Goal: Use online tool/utility: Use online tool/utility

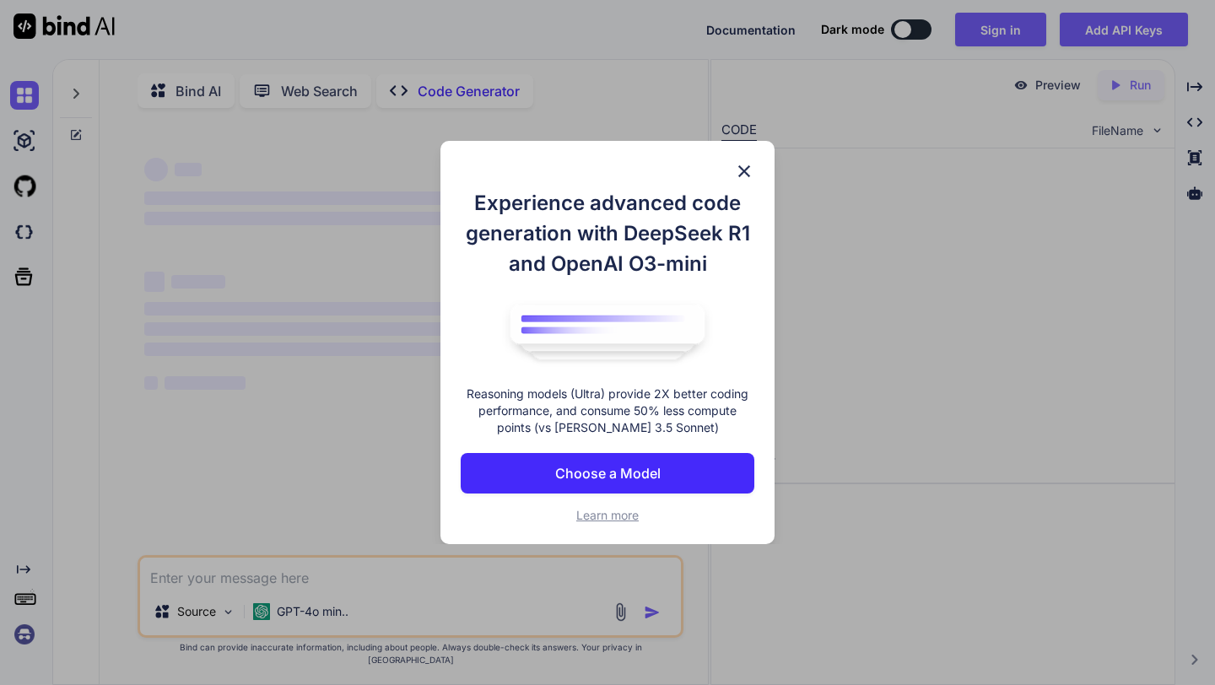
type textarea "x"
click at [742, 176] on img at bounding box center [744, 171] width 20 height 20
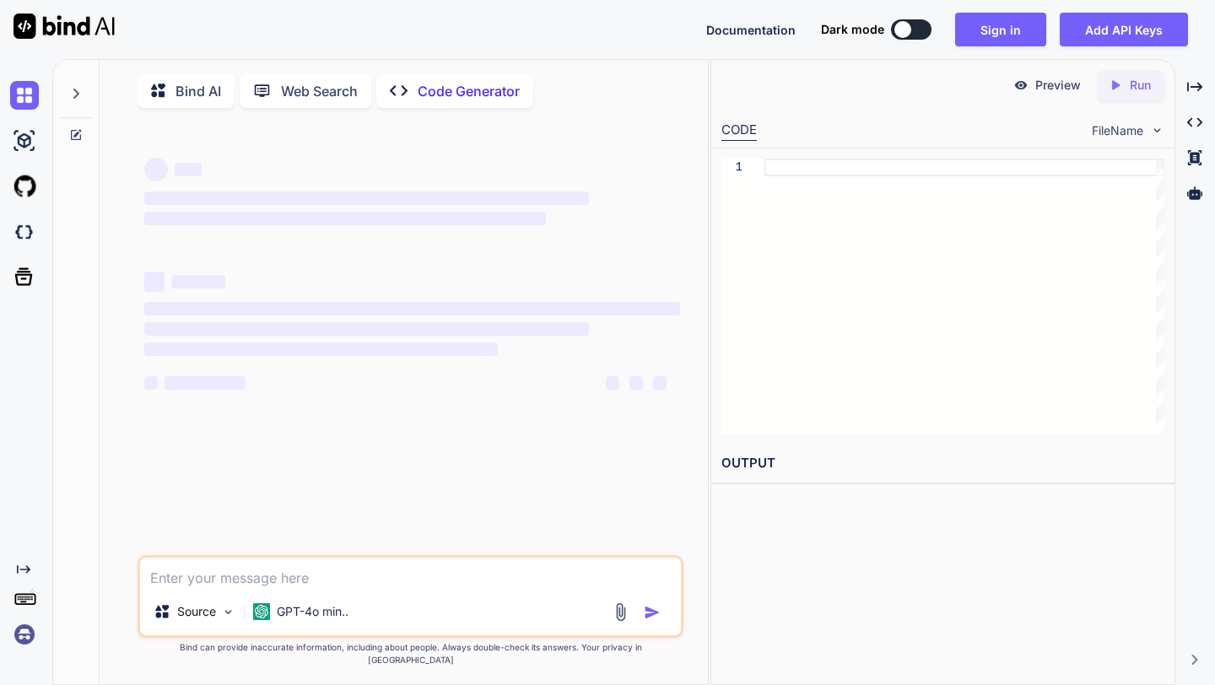
click at [338, 588] on textarea at bounding box center [410, 573] width 540 height 30
paste textarea "mujhe ek web banana hai jisse mein koi bhi video chrome se mein download kar sa…"
type textarea "mujhe ek web banana hai jisse mein koi bhi video chrome se mein download kar sa…"
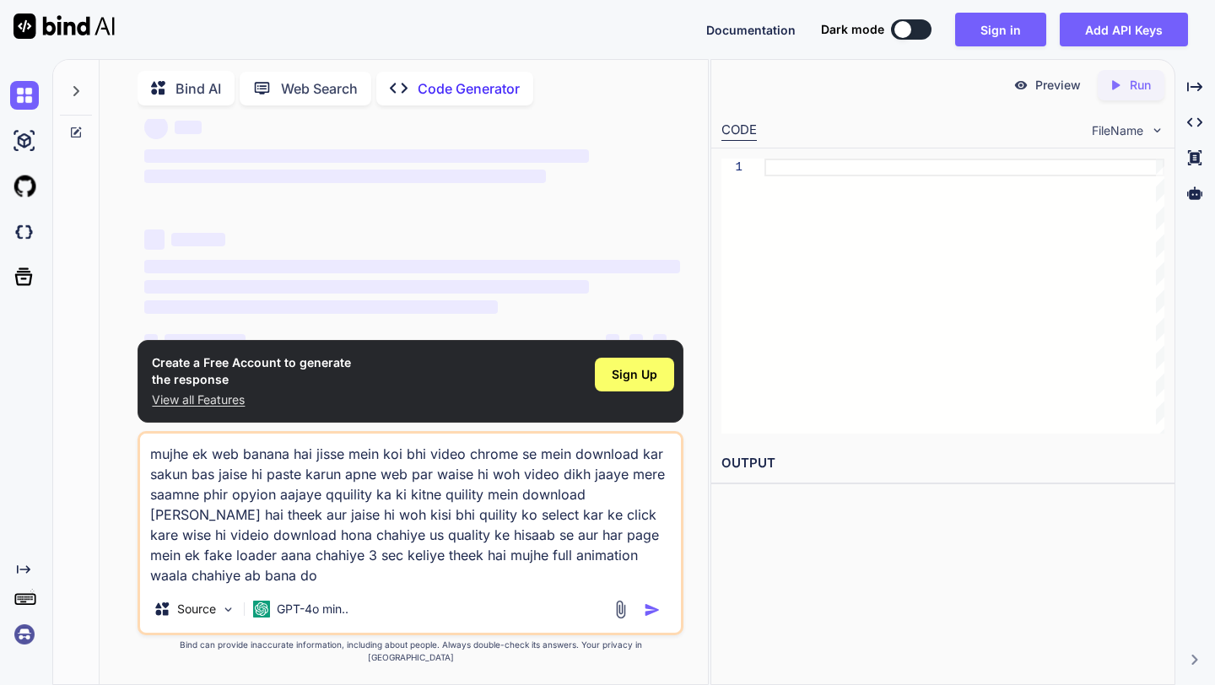
scroll to position [65, 0]
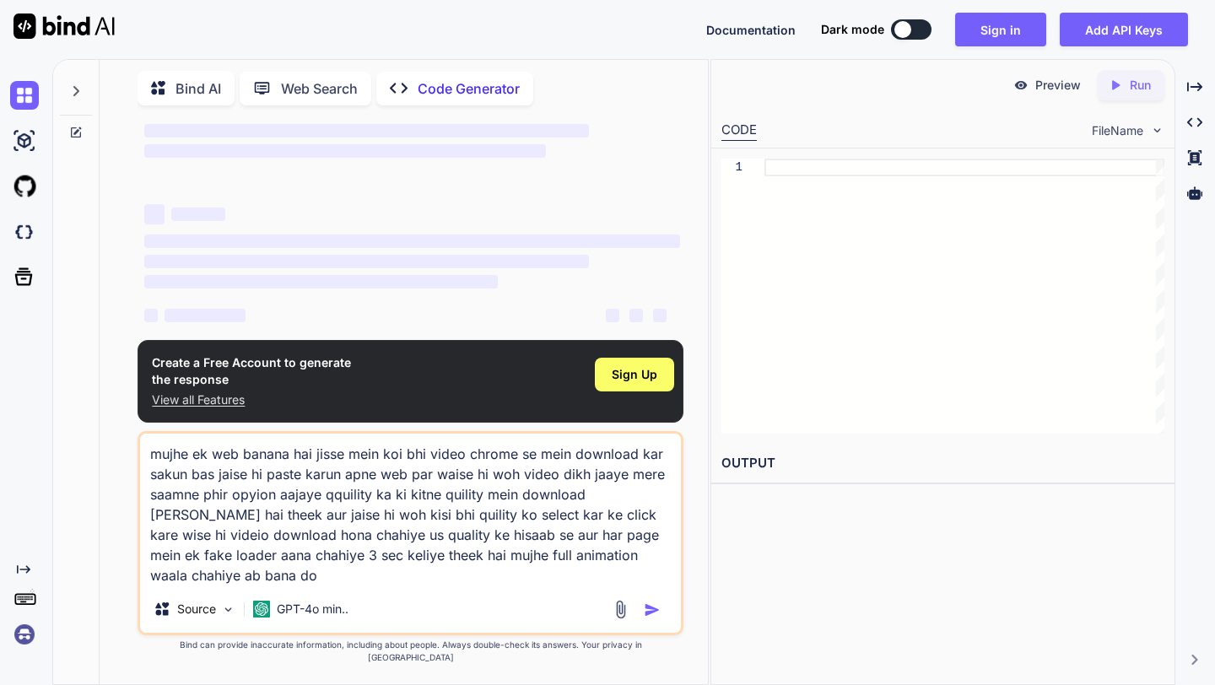
type textarea "x"
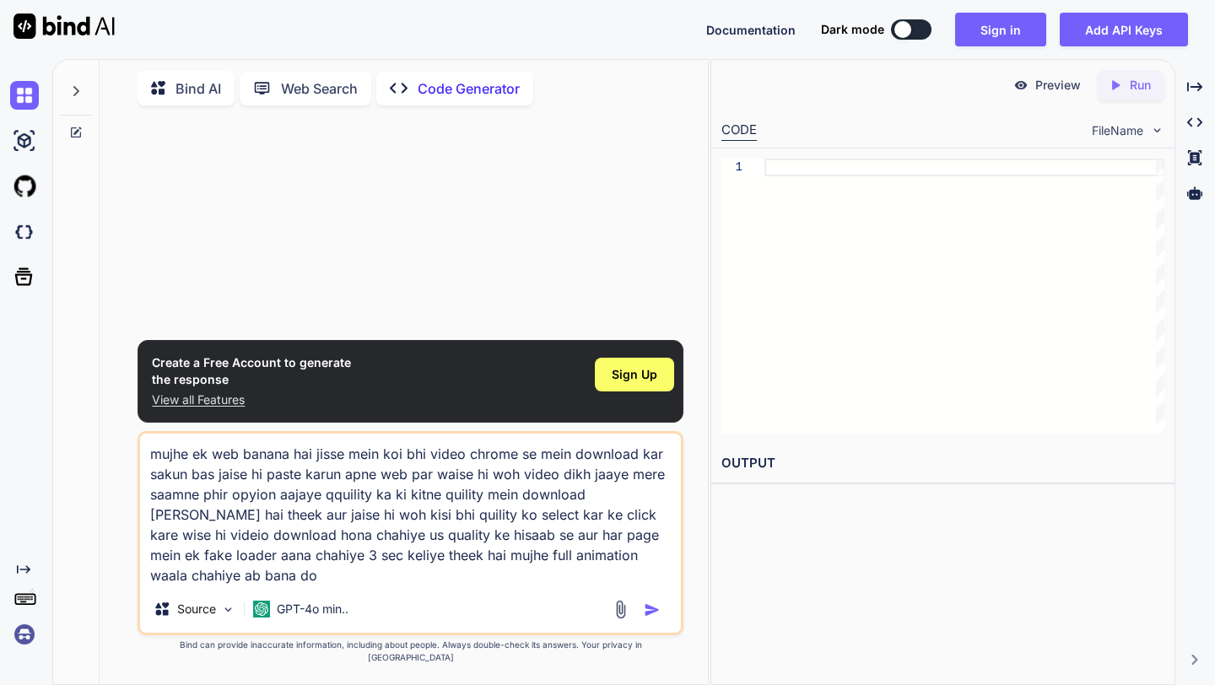
type textarea "mujhe ek web banana hai jisse mein koi bhi video chrome se mein download kar sa…"
click at [641, 619] on div at bounding box center [639, 609] width 57 height 19
click at [656, 619] on img "button" at bounding box center [652, 610] width 17 height 17
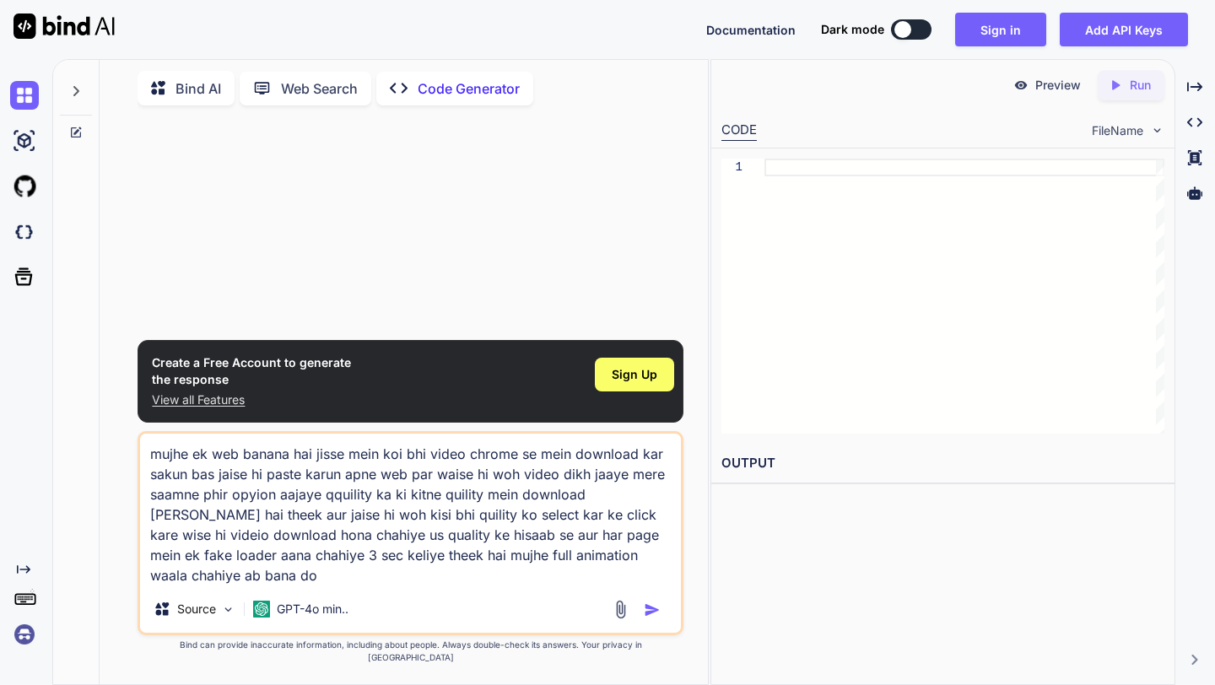
click at [656, 619] on img "button" at bounding box center [652, 610] width 17 height 17
